Goal: Transaction & Acquisition: Purchase product/service

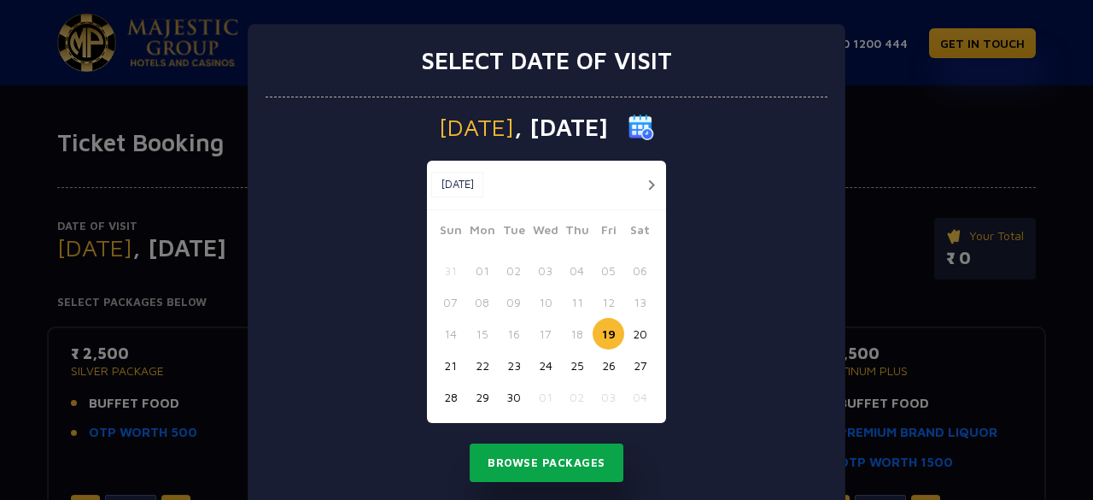
click at [552, 465] on button "Browse Packages" at bounding box center [547, 462] width 154 height 39
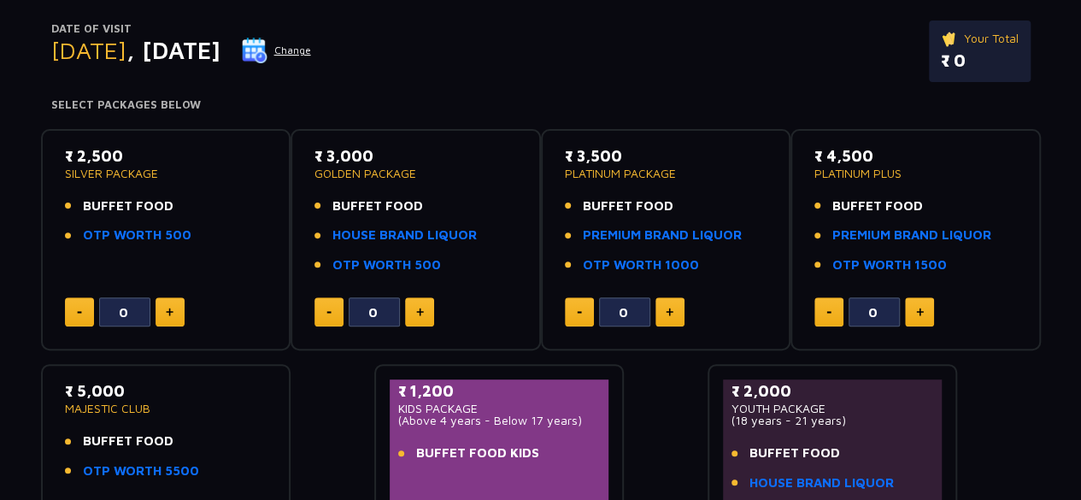
scroll to position [201, 0]
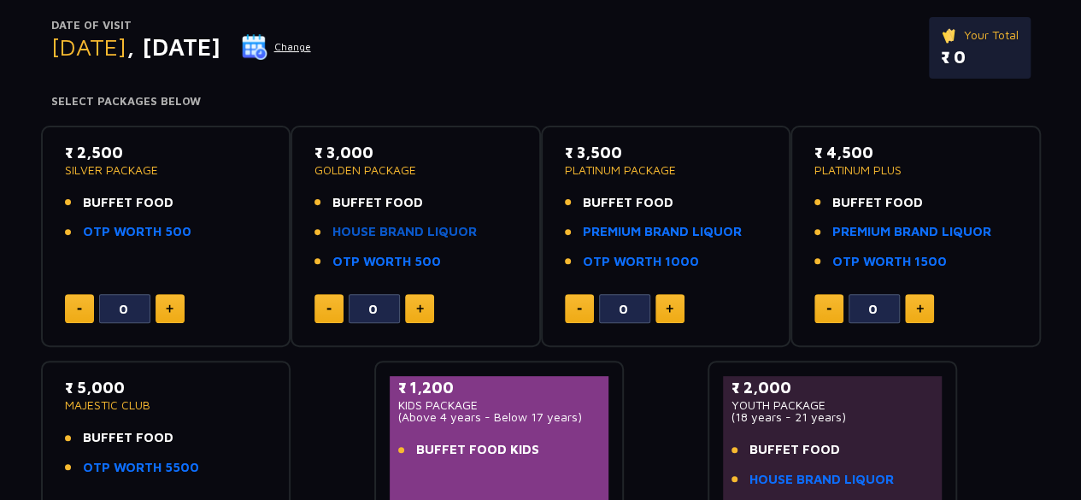
click at [443, 231] on link "HOUSE BRAND LIQUOR" at bounding box center [404, 232] width 144 height 20
click at [424, 308] on button at bounding box center [419, 308] width 29 height 29
type input "1"
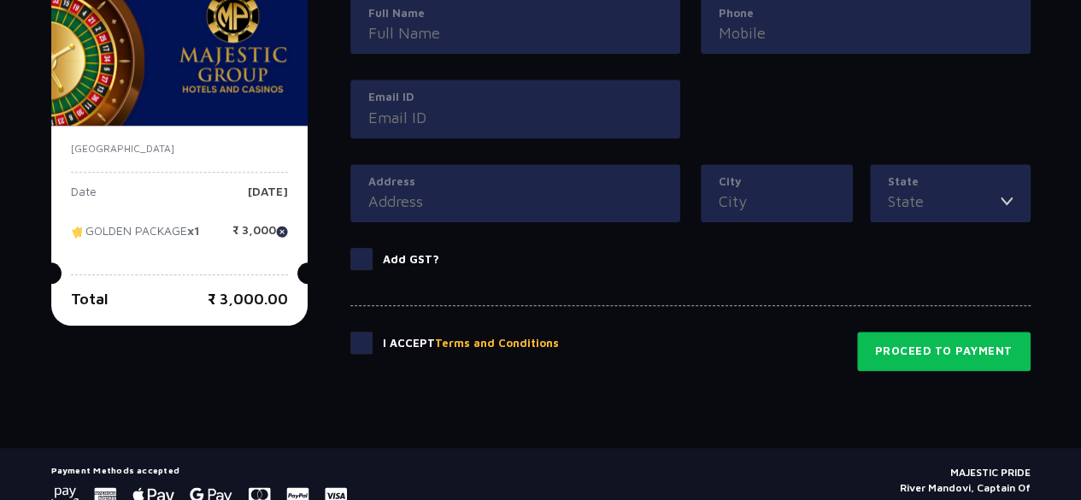
scroll to position [867, 0]
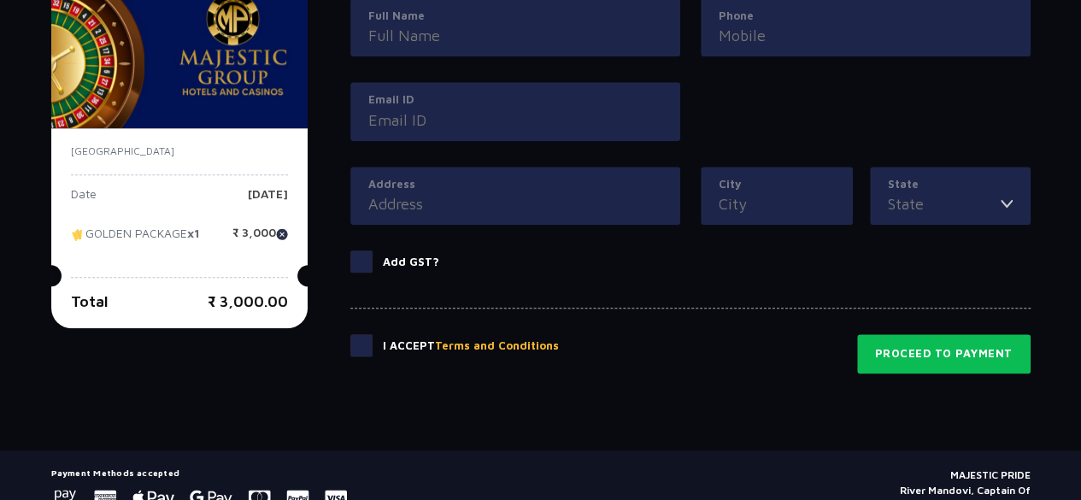
click at [357, 261] on span at bounding box center [361, 261] width 22 height 22
click at [0, 0] on input "Add GST?" at bounding box center [0, 0] width 0 height 0
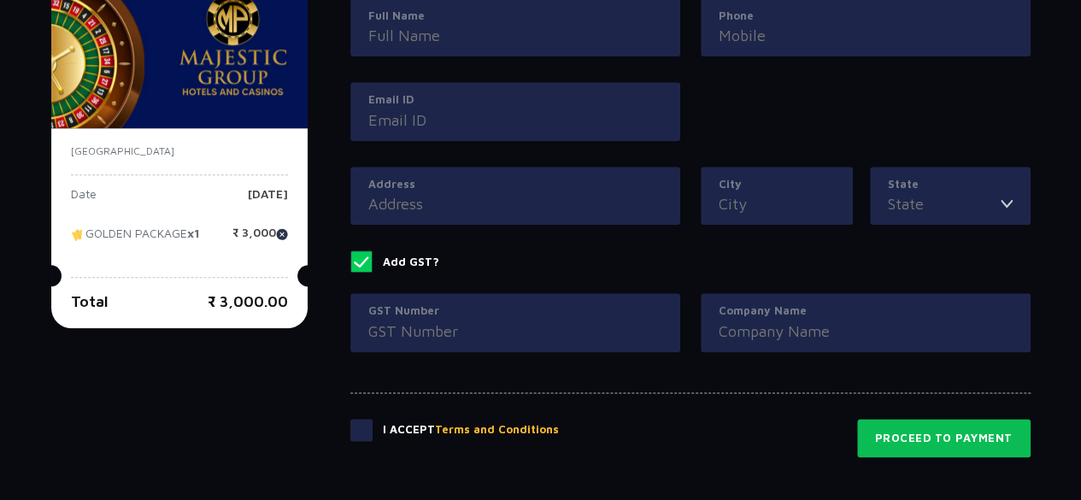
click at [357, 261] on span at bounding box center [361, 261] width 22 height 22
click at [0, 0] on input "Add GST?" at bounding box center [0, 0] width 0 height 0
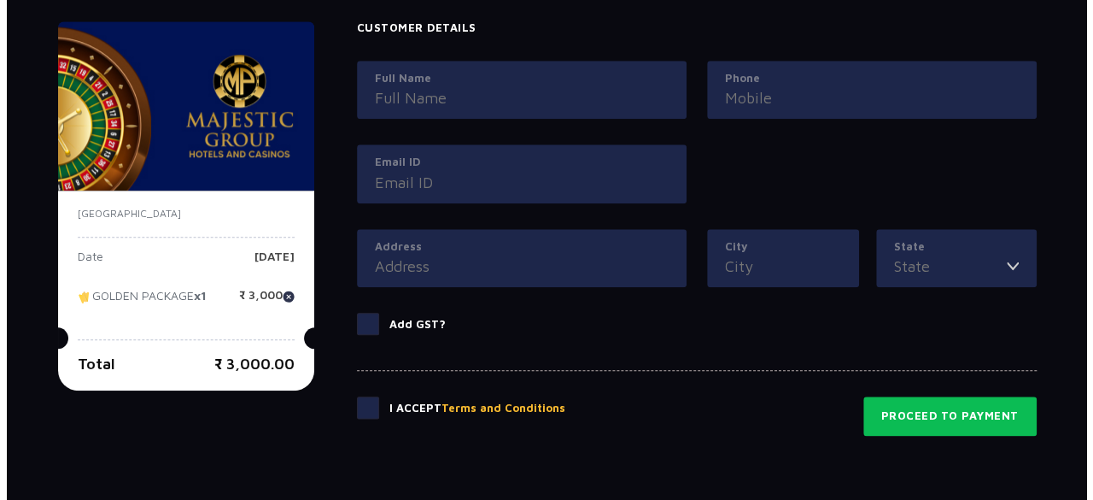
scroll to position [833, 0]
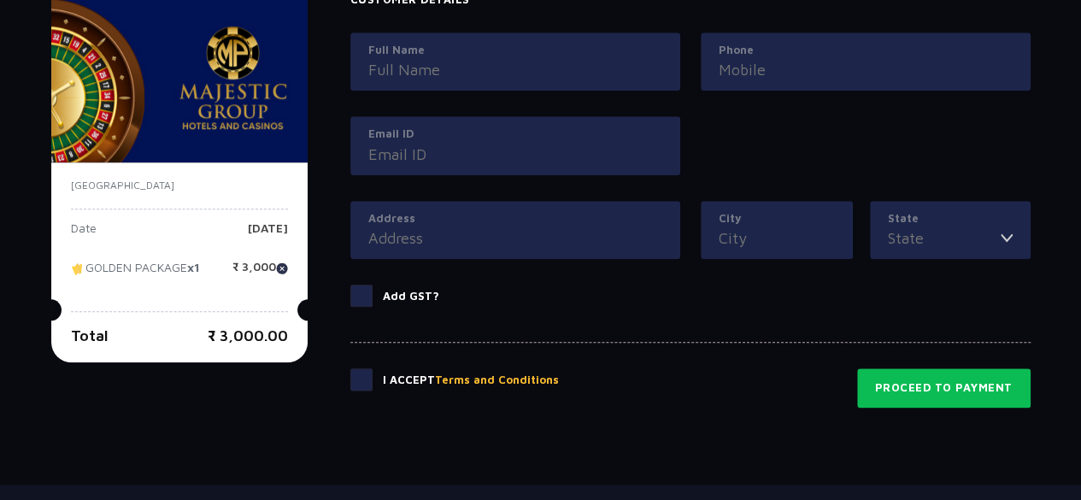
click at [503, 378] on button "Terms and Conditions" at bounding box center [497, 380] width 124 height 17
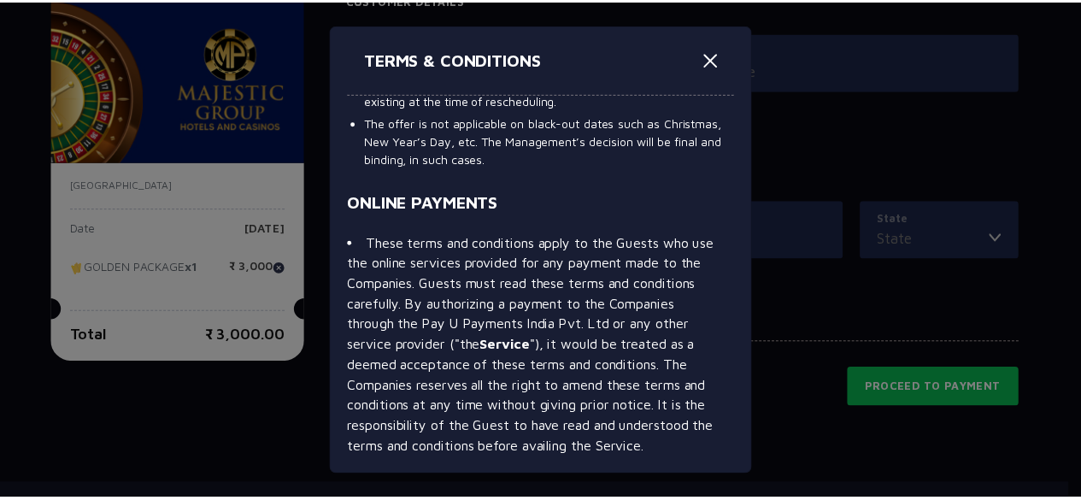
scroll to position [0, 0]
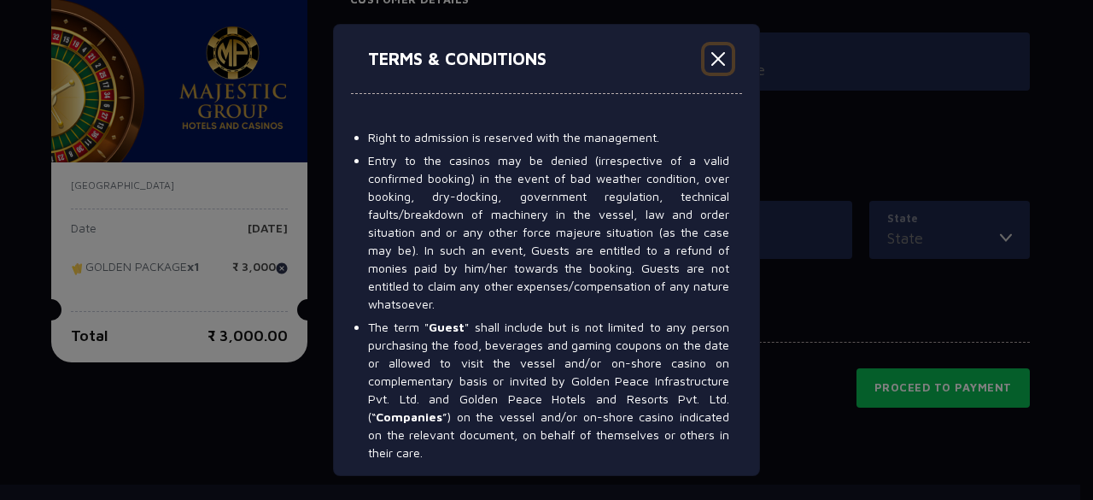
click at [719, 58] on button "Close" at bounding box center [718, 58] width 27 height 27
